Goal: Complete application form

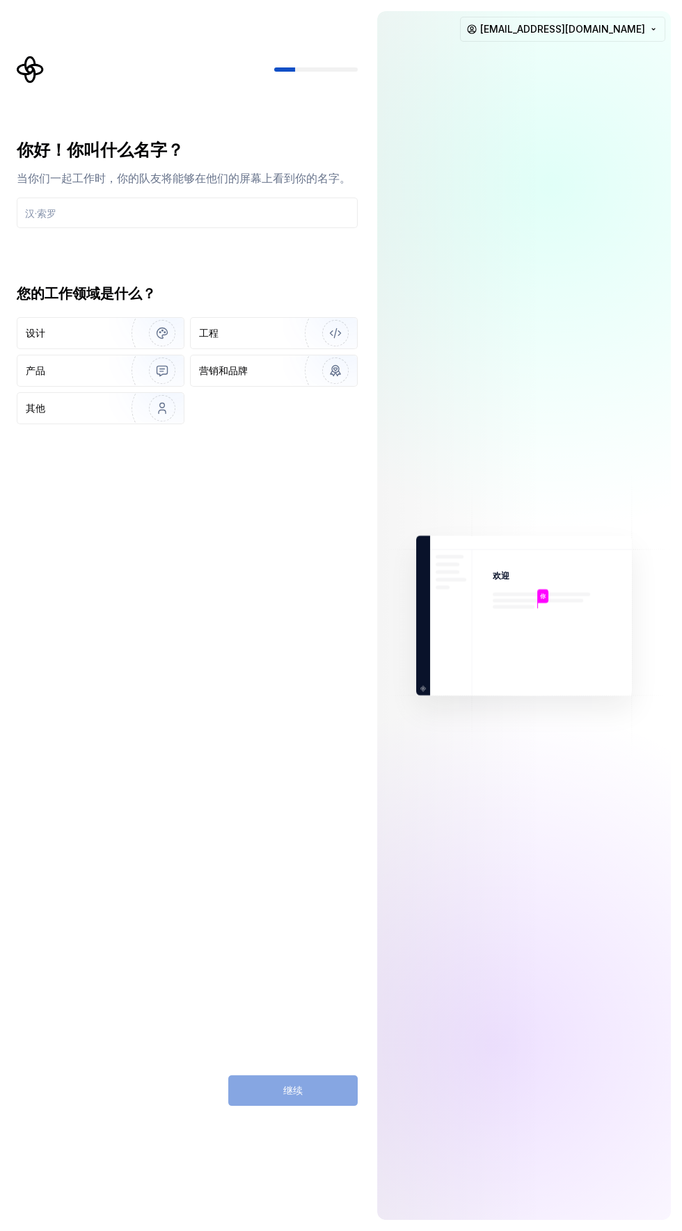
click at [300, 1091] on div "继续" at bounding box center [292, 1091] width 129 height 31
click at [289, 1093] on div "继续" at bounding box center [292, 1091] width 129 height 31
click at [235, 333] on div "工程" at bounding box center [236, 333] width 75 height 14
click at [679, 651] on div "你 欢迎 你 T B +3 托马斯 布鲁克 杰米 fhd745537@gmail.com" at bounding box center [524, 615] width 316 height 1231
click at [204, 212] on input "text" at bounding box center [187, 213] width 341 height 31
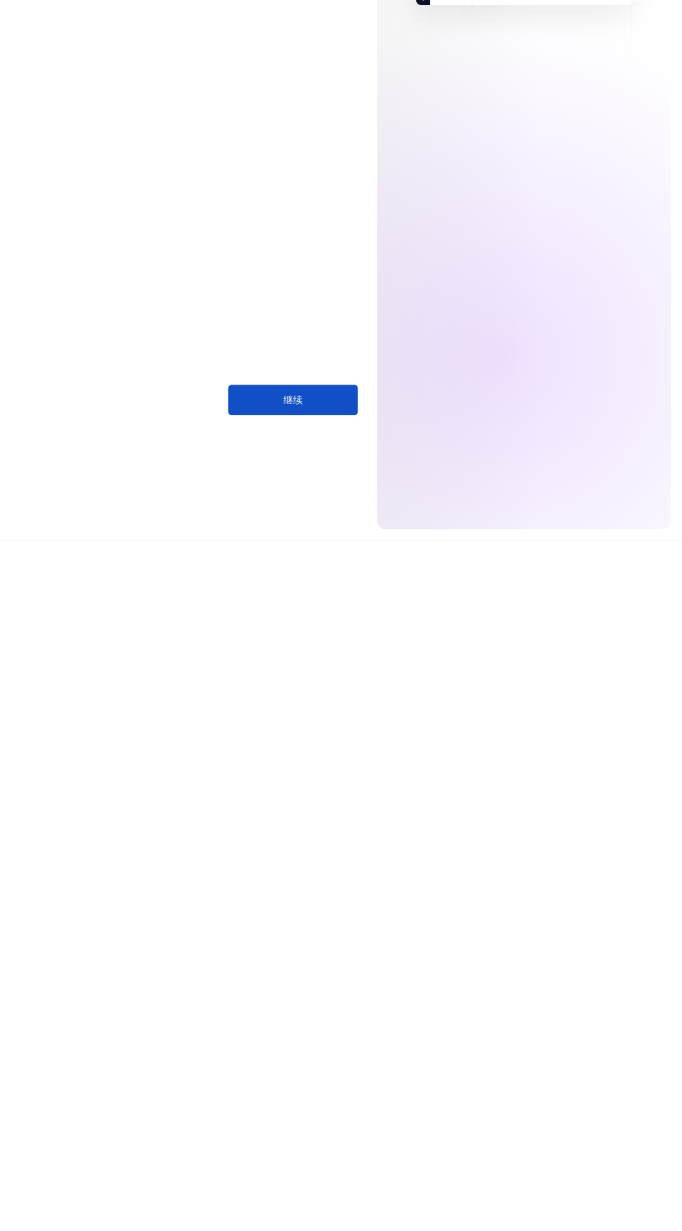
type input "fhd"
click at [312, 1089] on button "继续" at bounding box center [292, 1091] width 129 height 31
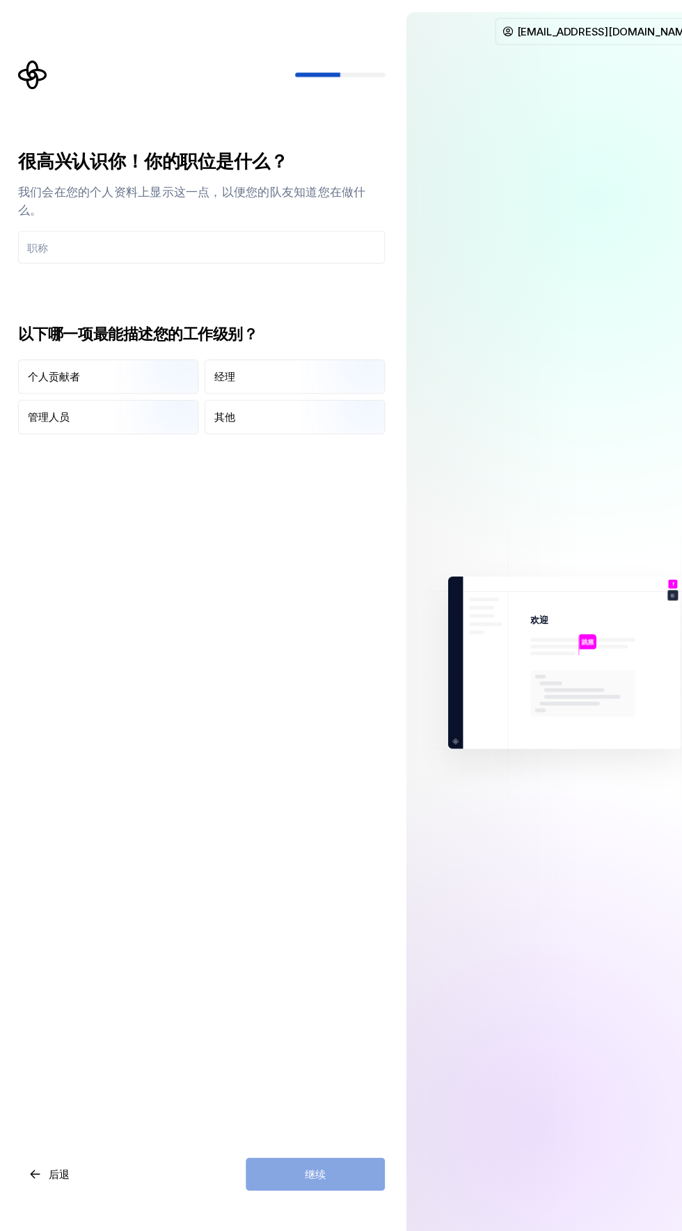
click at [268, 234] on input "text" at bounding box center [187, 229] width 341 height 31
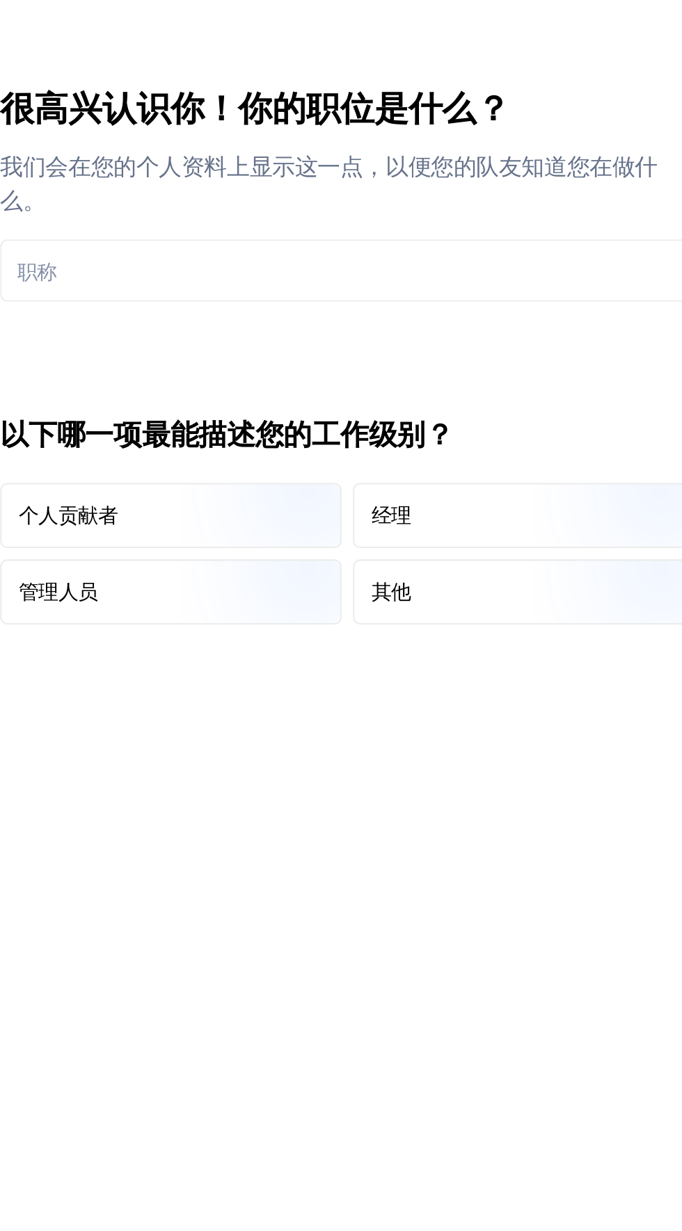
click at [181, 229] on input "text" at bounding box center [187, 229] width 341 height 31
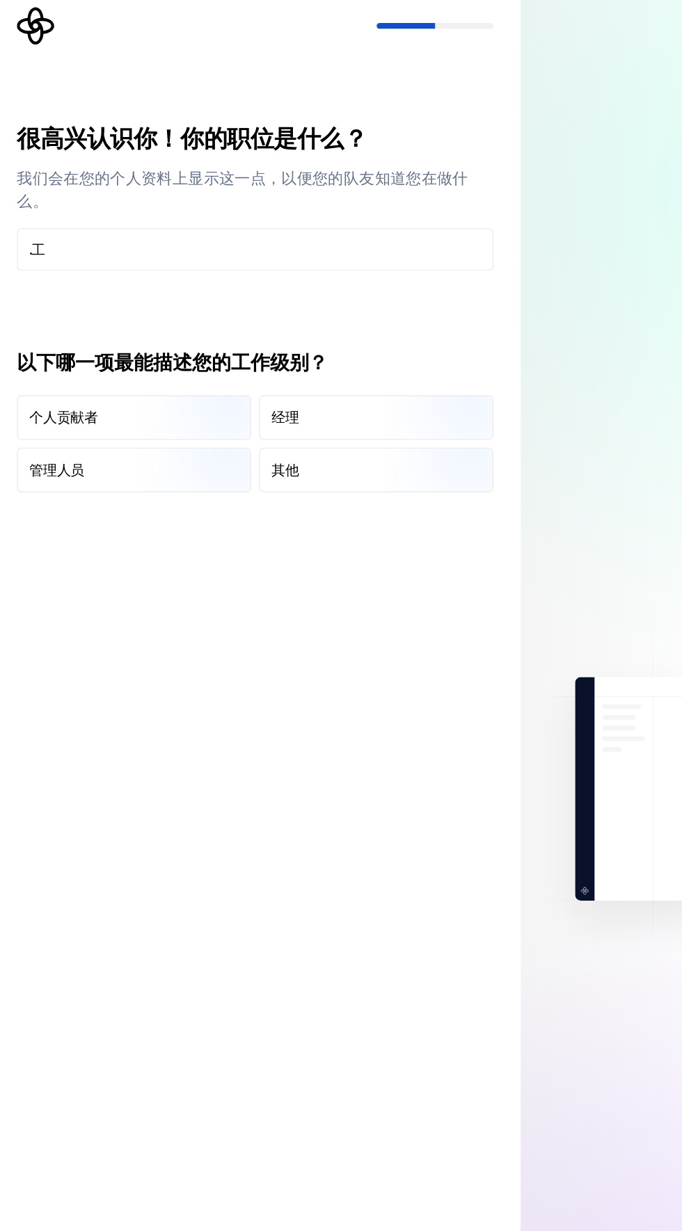
type input "."
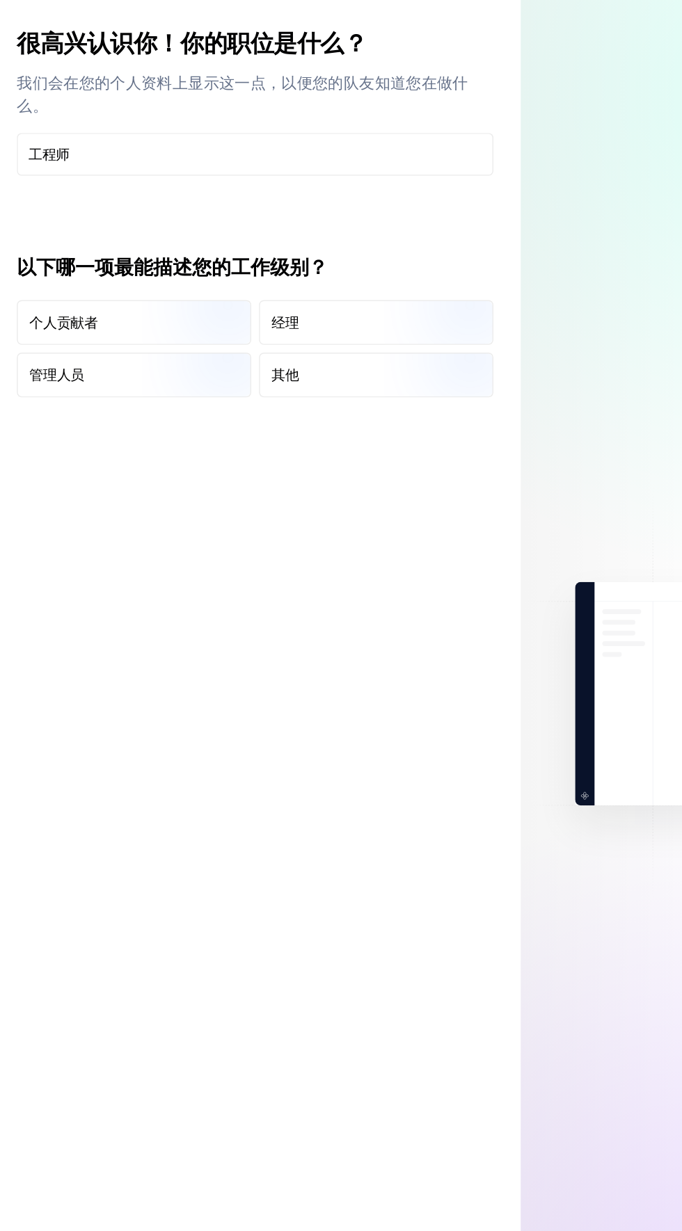
type input "工程师"
click at [111, 353] on img "button" at bounding box center [150, 367] width 89 height 93
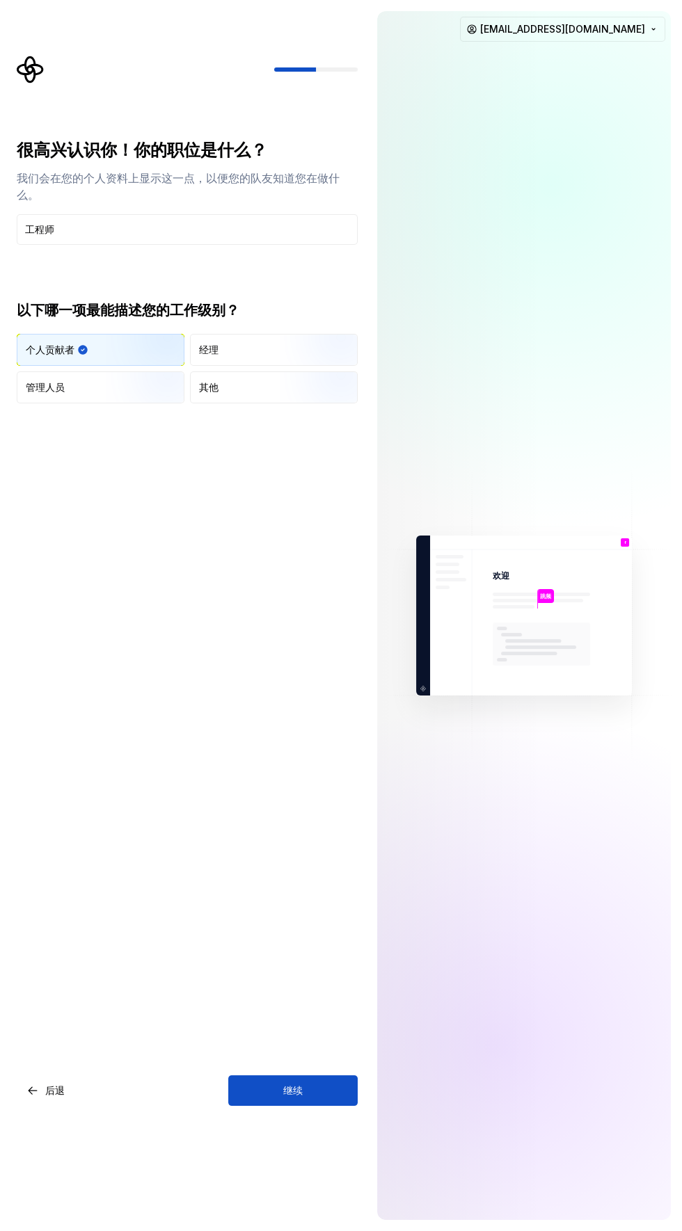
click at [310, 1099] on button "继续" at bounding box center [292, 1091] width 129 height 31
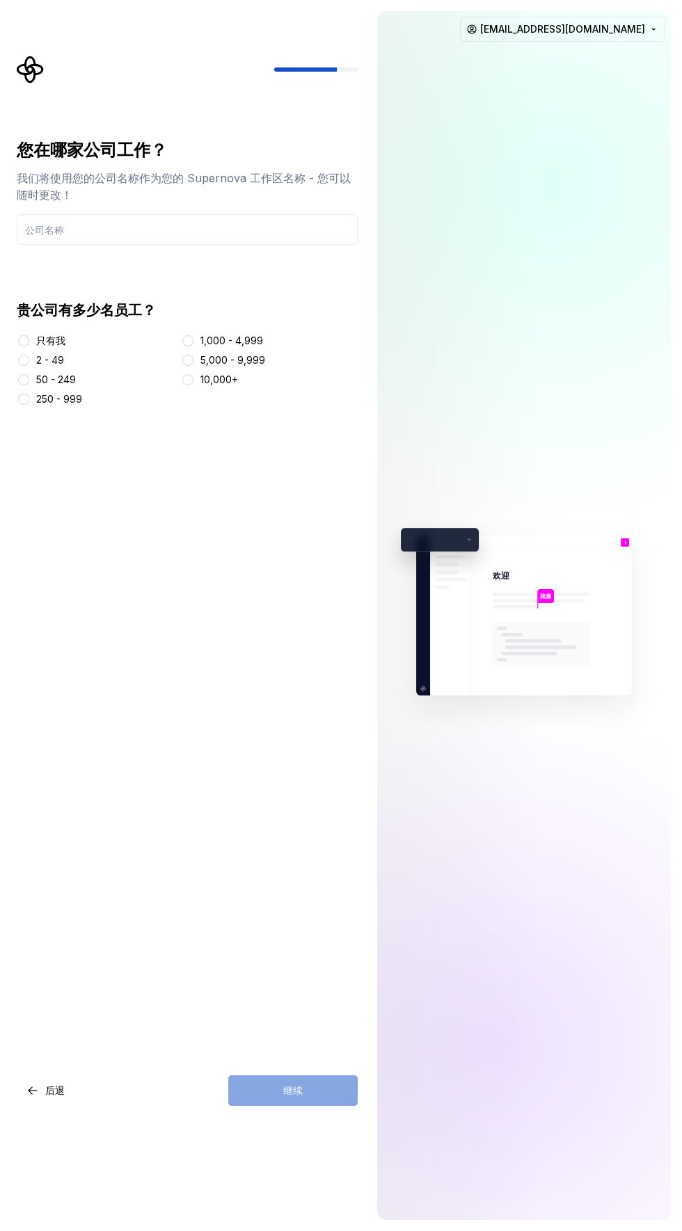
click at [196, 229] on input "text" at bounding box center [187, 229] width 341 height 31
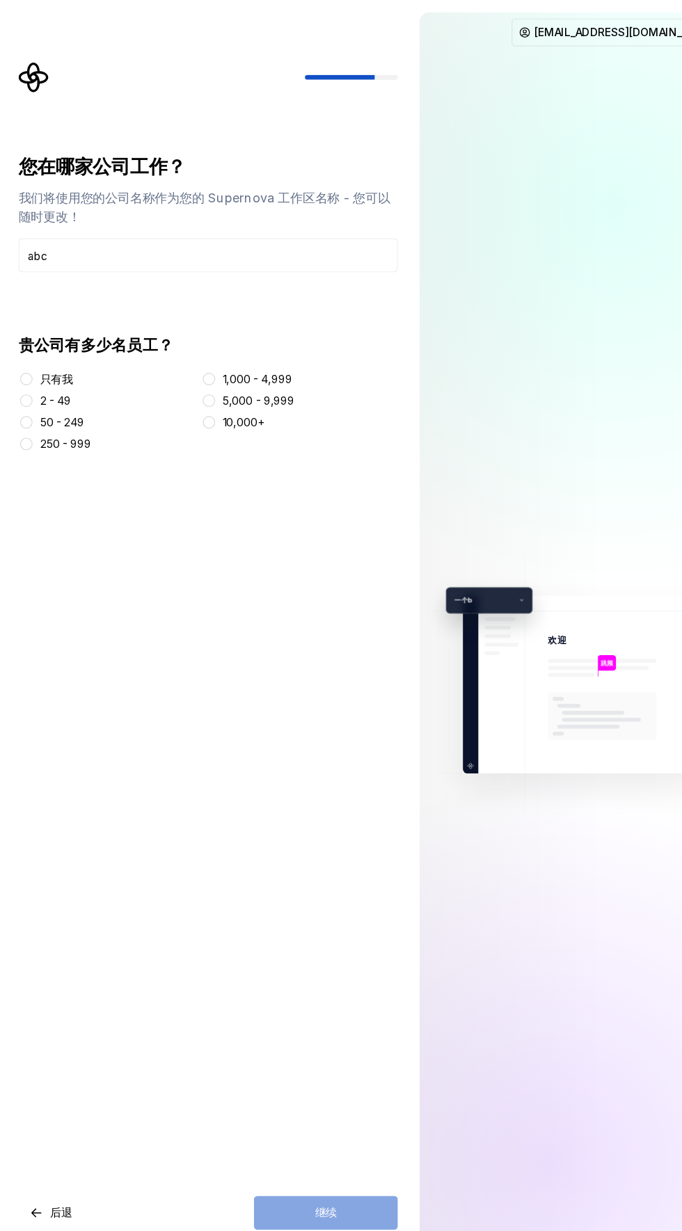
type input "abc"
click at [25, 336] on button "只有我" at bounding box center [23, 340] width 11 height 11
click at [319, 1076] on button "继续" at bounding box center [292, 1091] width 129 height 31
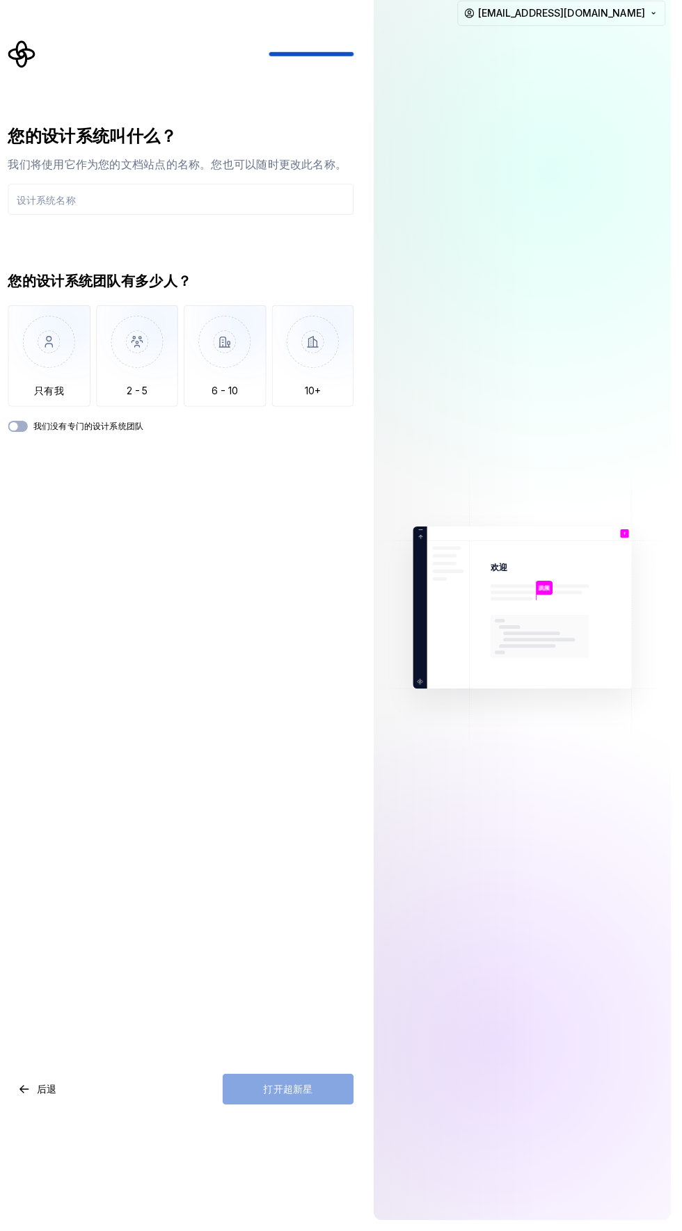
click at [198, 216] on input "text" at bounding box center [187, 213] width 341 height 31
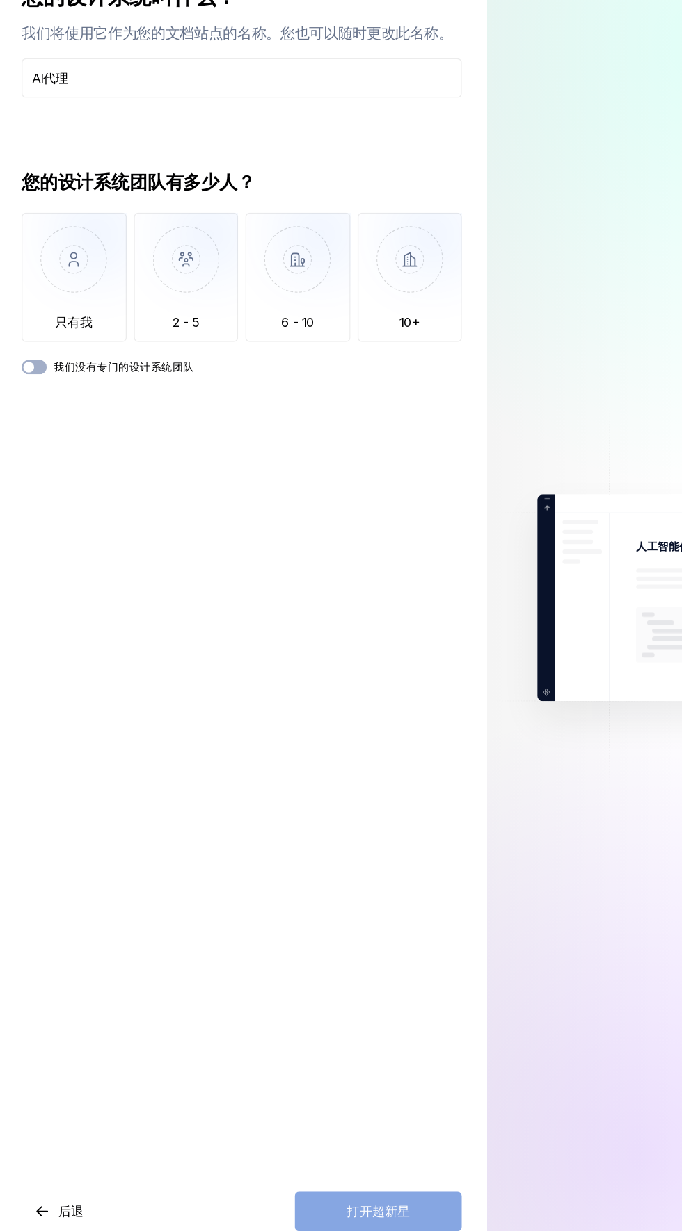
type input "AI代理"
click at [49, 362] on img "button" at bounding box center [57, 363] width 81 height 93
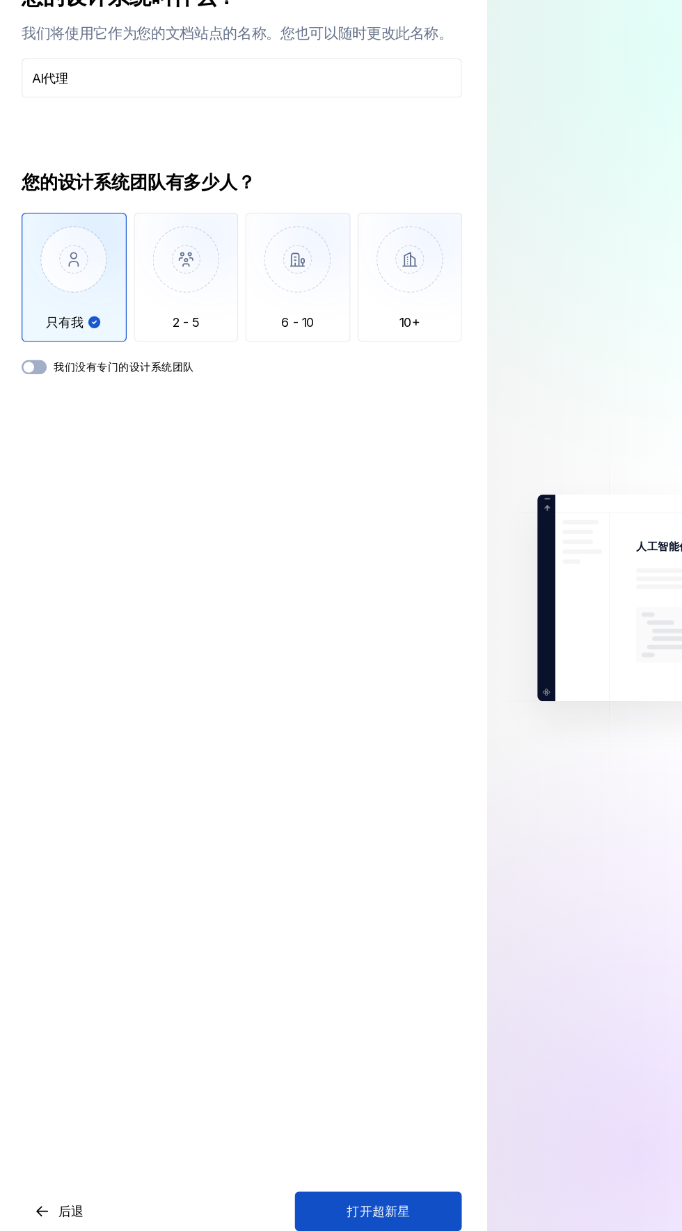
click at [120, 440] on font "我们没有专门的设计系统团队" at bounding box center [96, 436] width 109 height 10
click at [36, 440] on button "我们没有专门的设计系统团队" at bounding box center [26, 436] width 19 height 11
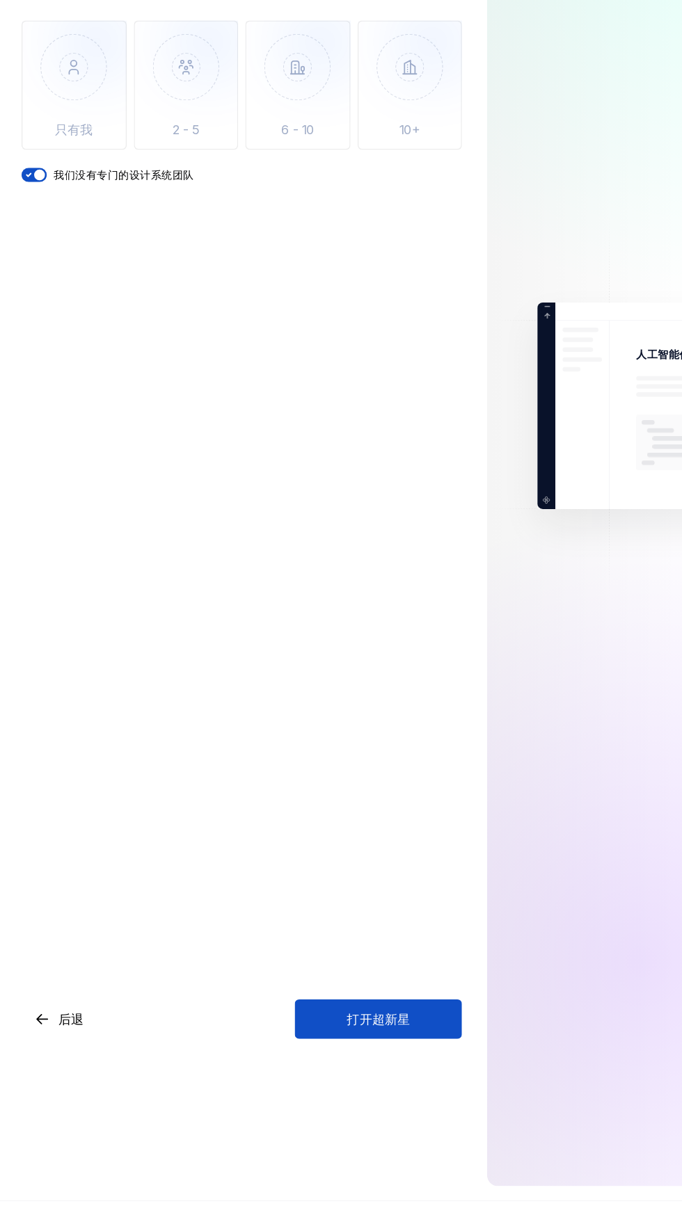
click at [303, 1095] on font "打开超新星" at bounding box center [293, 1091] width 49 height 12
